Goal: Find specific page/section: Find specific page/section

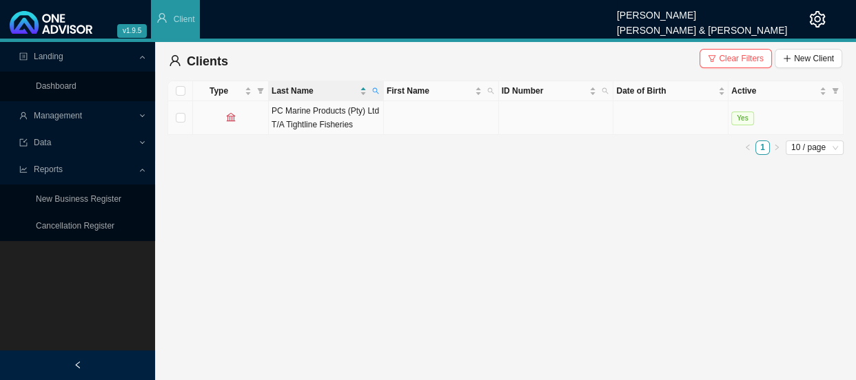
click at [705, 116] on td at bounding box center [670, 118] width 115 height 34
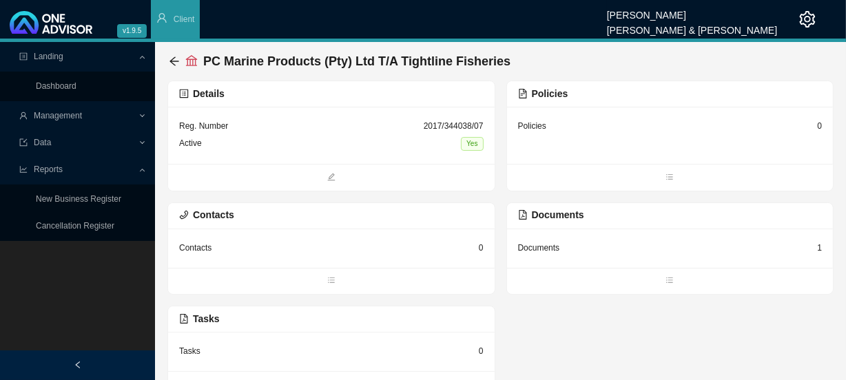
click at [547, 247] on div "Documents" at bounding box center [539, 248] width 42 height 14
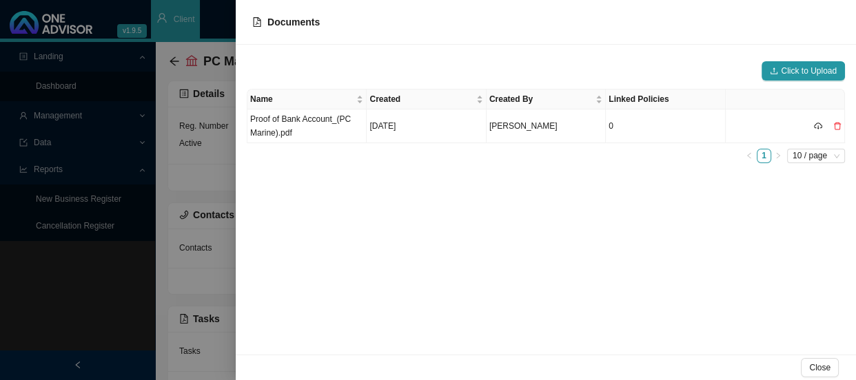
click at [196, 163] on div at bounding box center [428, 190] width 856 height 380
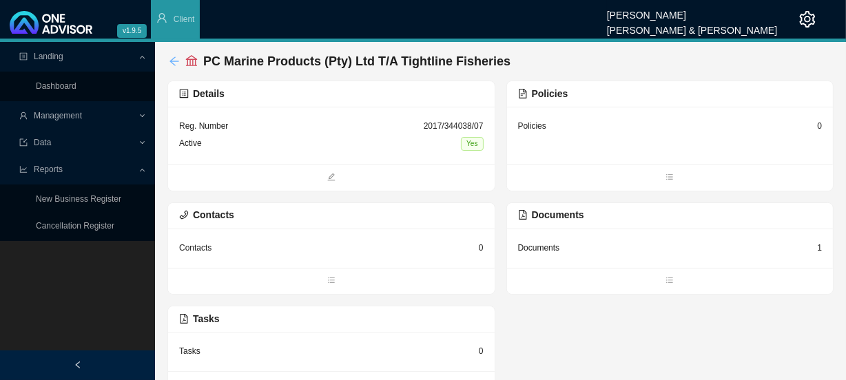
click at [177, 62] on icon "arrow-left" at bounding box center [174, 61] width 11 height 11
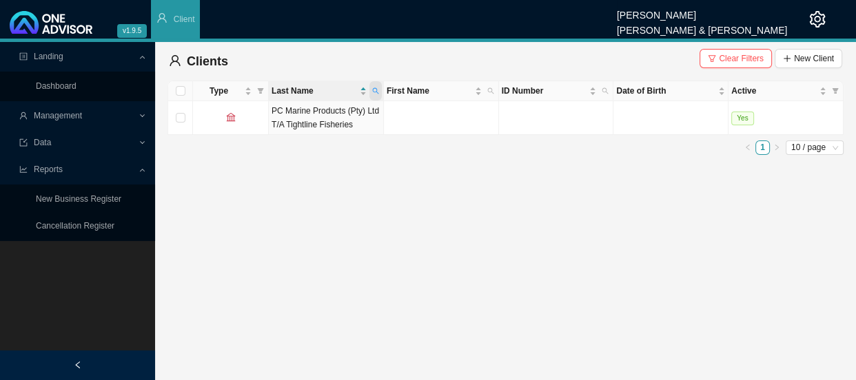
click at [379, 88] on span at bounding box center [375, 90] width 12 height 19
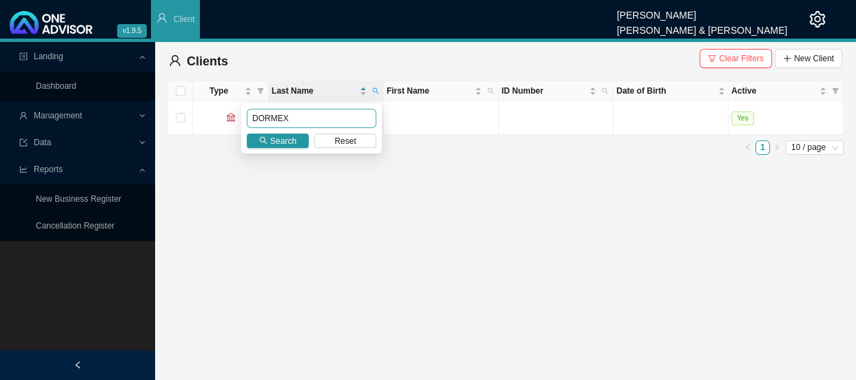
type input "DORMEX"
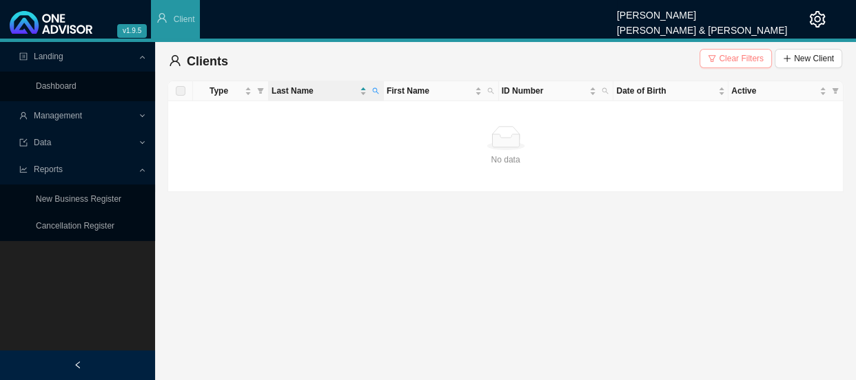
click at [740, 62] on span "Clear Filters" at bounding box center [741, 59] width 45 height 14
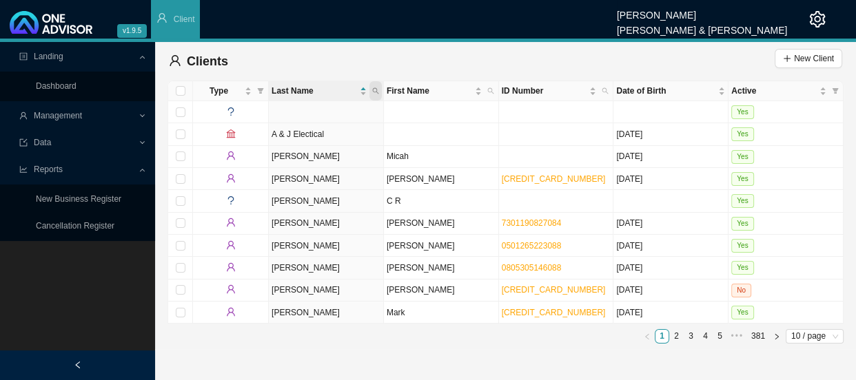
click at [377, 92] on icon "search" at bounding box center [375, 91] width 6 height 6
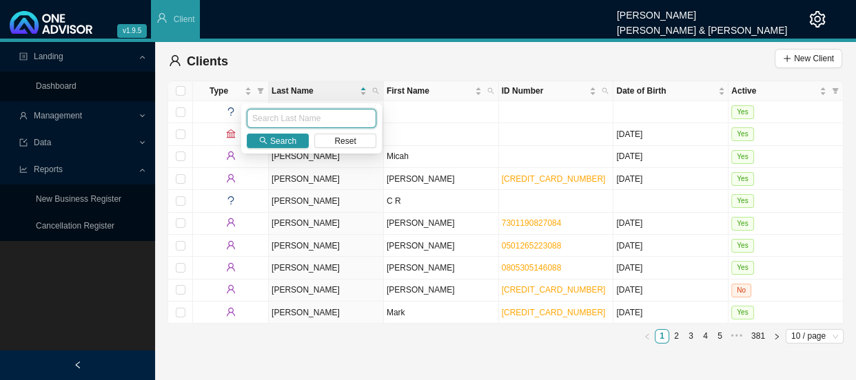
click at [313, 121] on input "text" at bounding box center [312, 118] width 130 height 19
type input "DORMEX"
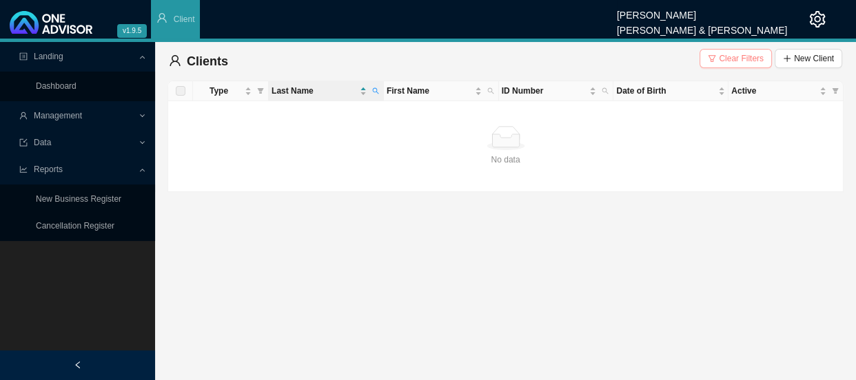
click at [735, 56] on span "Clear Filters" at bounding box center [741, 59] width 45 height 14
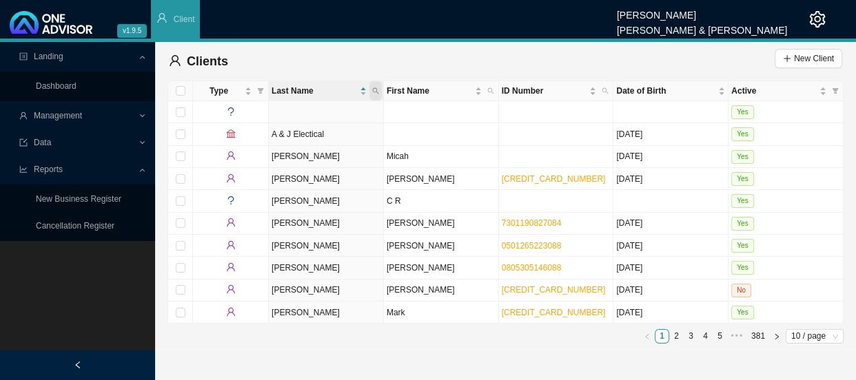
click at [374, 90] on icon "search" at bounding box center [375, 91] width 7 height 7
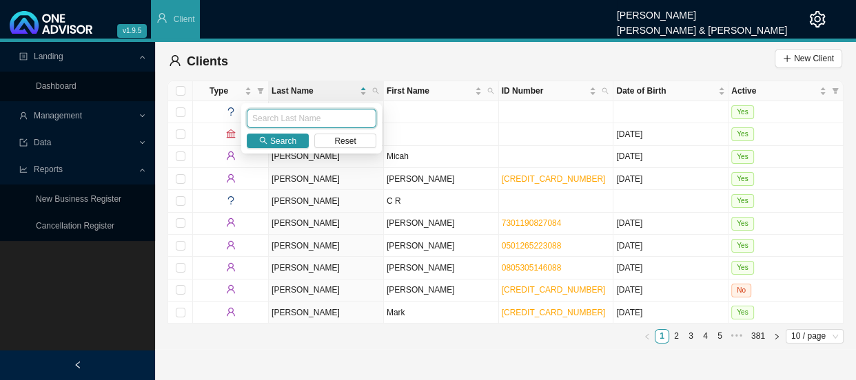
click at [347, 110] on input "text" at bounding box center [312, 118] width 130 height 19
click at [281, 140] on span "Search" at bounding box center [283, 141] width 26 height 14
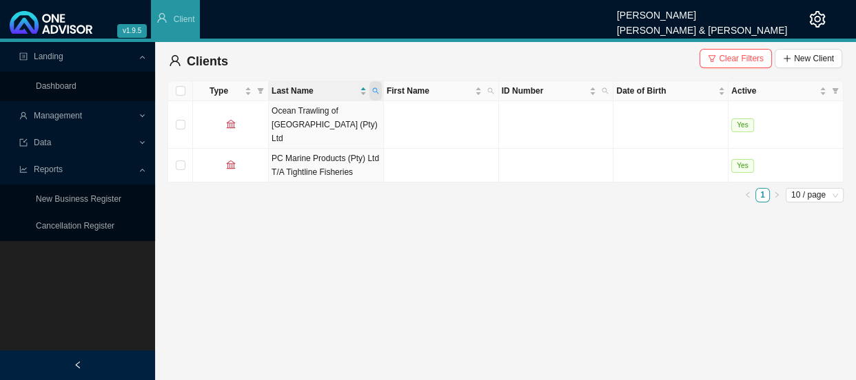
click at [378, 88] on icon "search" at bounding box center [375, 91] width 7 height 7
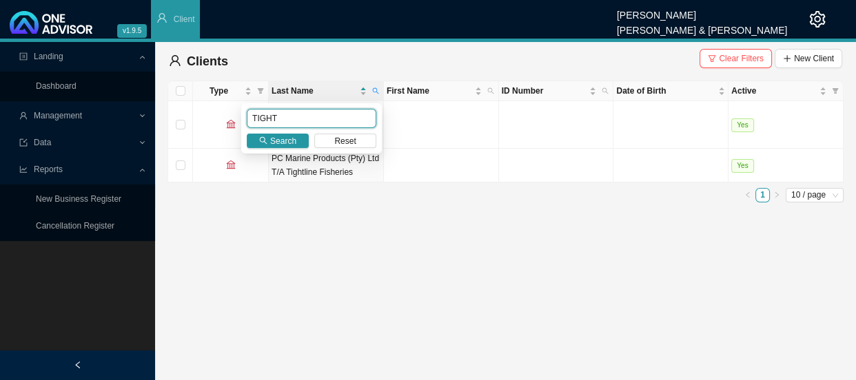
drag, startPoint x: 313, startPoint y: 115, endPoint x: 241, endPoint y: 117, distance: 72.4
click at [241, 117] on div "TIGHT Search Reset" at bounding box center [311, 128] width 141 height 50
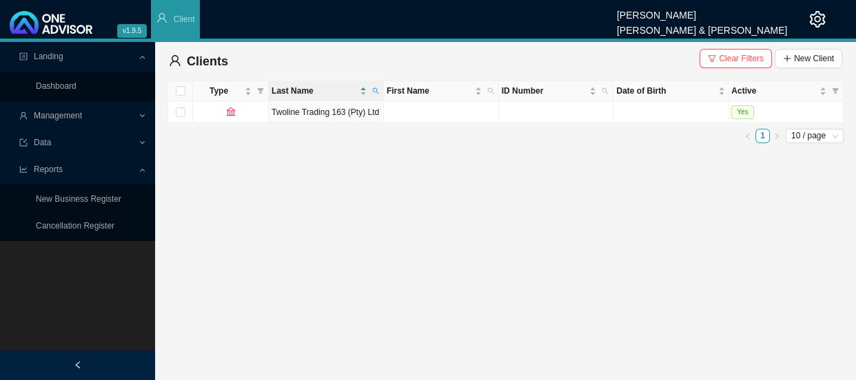
click at [382, 96] on th "Last Name" at bounding box center [326, 91] width 115 height 20
click at [379, 90] on span at bounding box center [375, 90] width 12 height 19
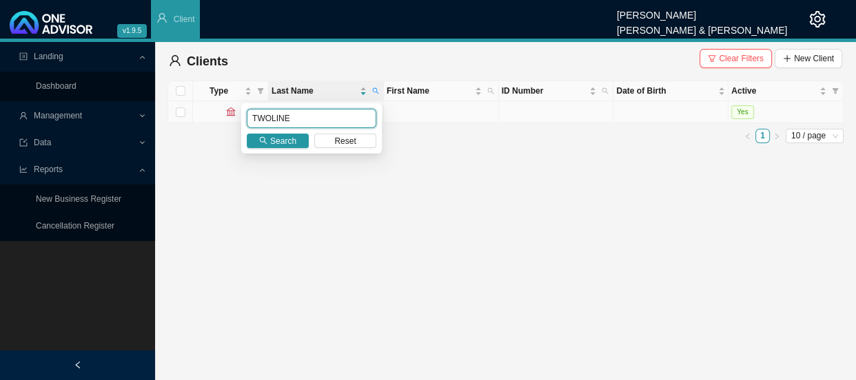
drag, startPoint x: 318, startPoint y: 117, endPoint x: 214, endPoint y: 113, distance: 104.8
click at [214, 113] on body "v1.9.5 [PERSON_NAME] [PERSON_NAME] & [PERSON_NAME] Client Landing Dashboard Man…" at bounding box center [428, 190] width 856 height 380
type input "DORMEX 149"
click at [294, 135] on span "Search" at bounding box center [283, 141] width 26 height 14
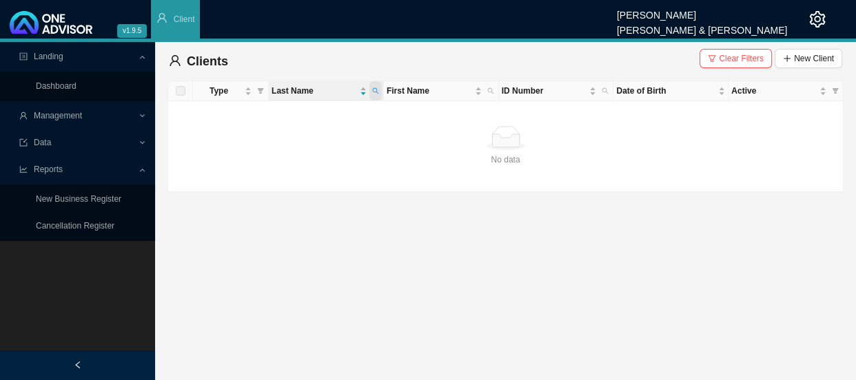
click at [375, 93] on icon "search" at bounding box center [375, 91] width 7 height 7
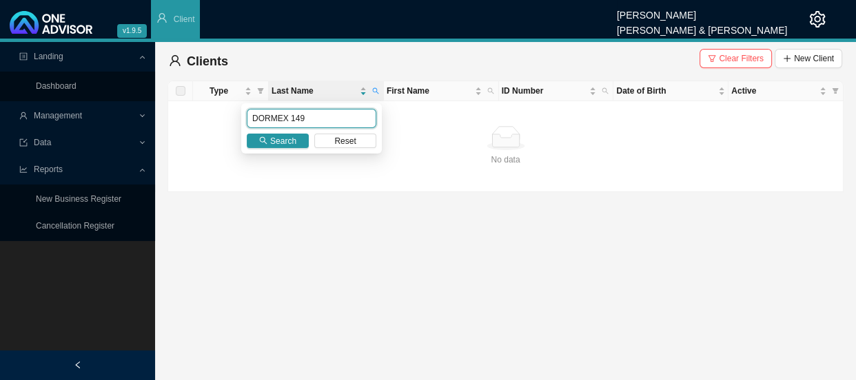
click at [331, 112] on input "DORMEX 149" at bounding box center [312, 118] width 130 height 19
drag, startPoint x: 331, startPoint y: 112, endPoint x: 249, endPoint y: 117, distance: 82.2
click at [249, 117] on input "DORMEX 149" at bounding box center [312, 118] width 130 height 19
click at [484, 179] on td "No data No data" at bounding box center [505, 146] width 675 height 91
